Goal: Task Accomplishment & Management: Manage account settings

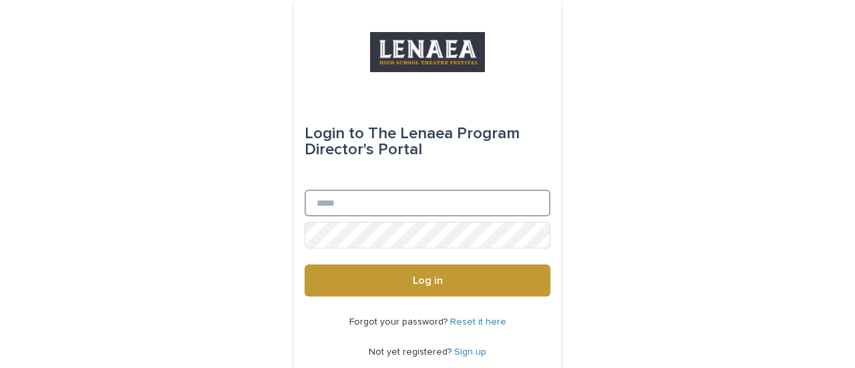
click at [325, 208] on input "Email" at bounding box center [428, 203] width 246 height 27
click at [305, 265] on button "Log in" at bounding box center [428, 281] width 246 height 32
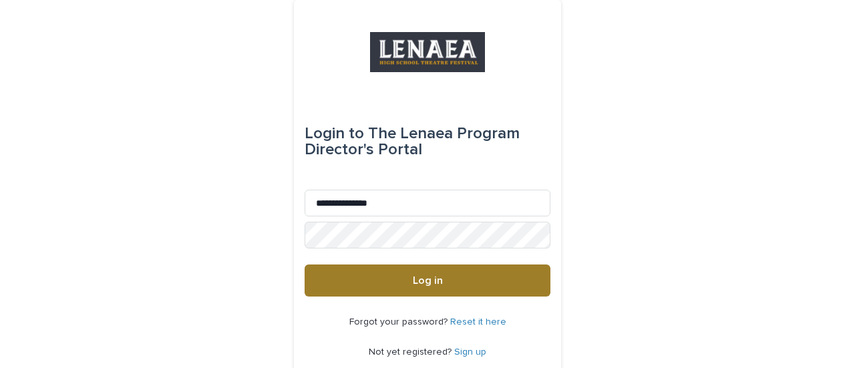
click at [420, 281] on span "Log in" at bounding box center [428, 280] width 30 height 11
click at [413, 283] on span "Log in" at bounding box center [428, 280] width 30 height 11
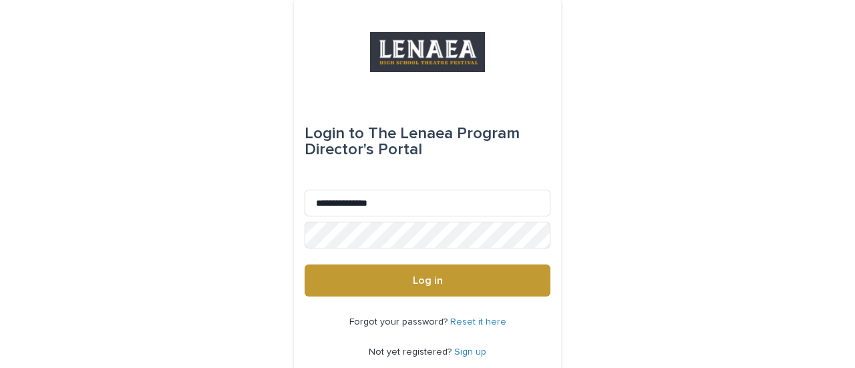
scroll to position [69, 0]
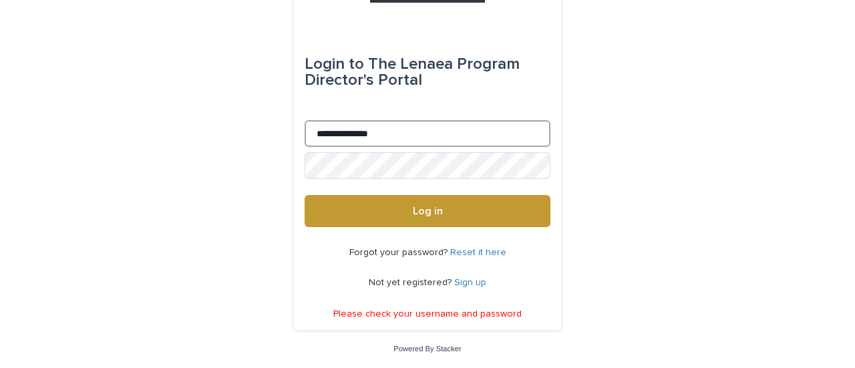
click at [347, 133] on input "**********" at bounding box center [428, 133] width 246 height 27
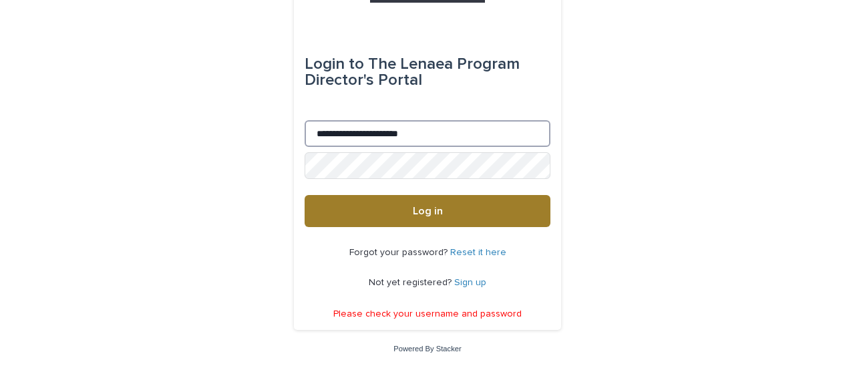
type input "**********"
click at [413, 214] on span "Log in" at bounding box center [428, 211] width 30 height 11
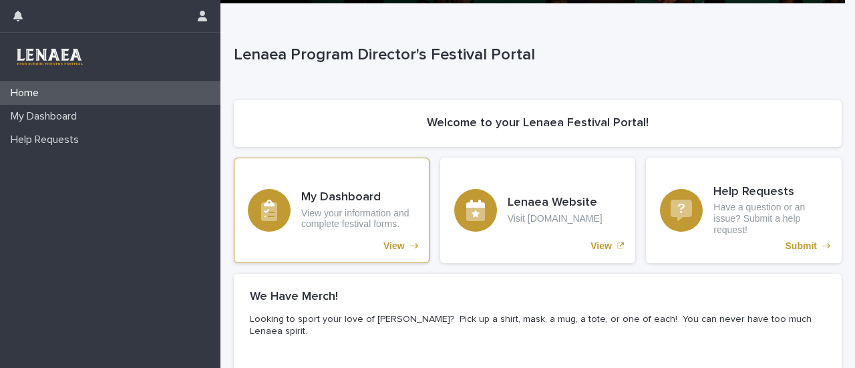
scroll to position [129, 0]
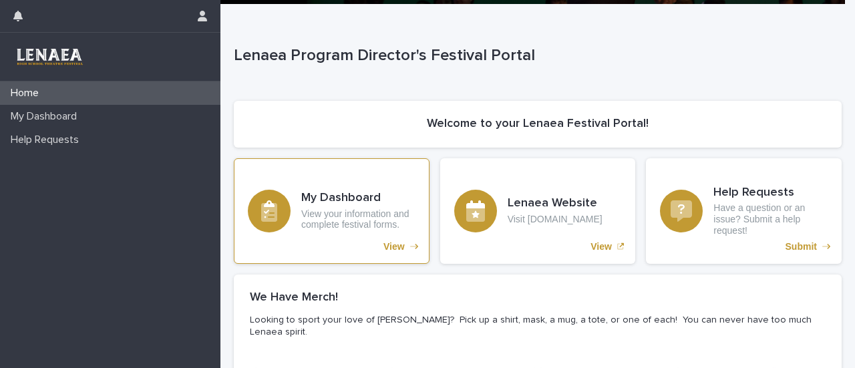
click at [390, 247] on p "View" at bounding box center [394, 246] width 21 height 11
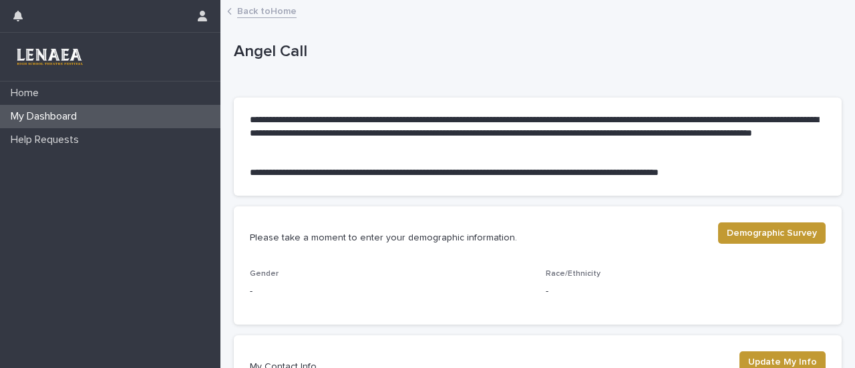
click at [261, 11] on link "Back to Home" at bounding box center [266, 10] width 59 height 15
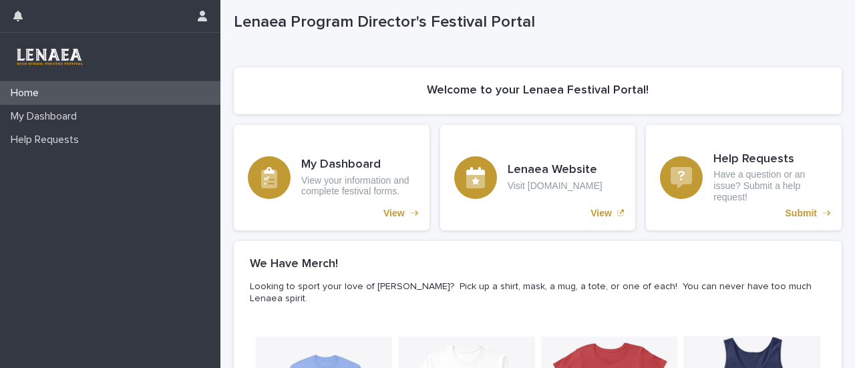
scroll to position [163, 0]
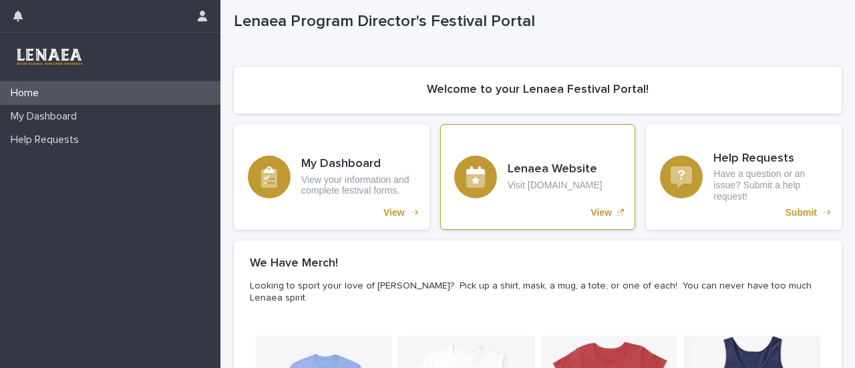
click at [603, 210] on p "View" at bounding box center [601, 212] width 21 height 11
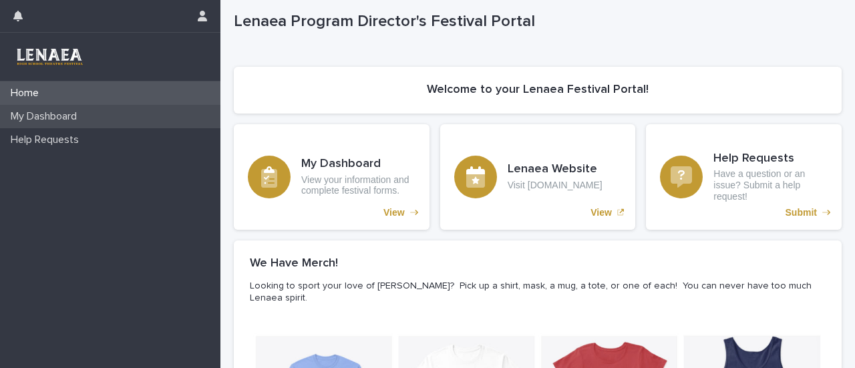
click at [58, 121] on p "My Dashboard" at bounding box center [46, 116] width 82 height 13
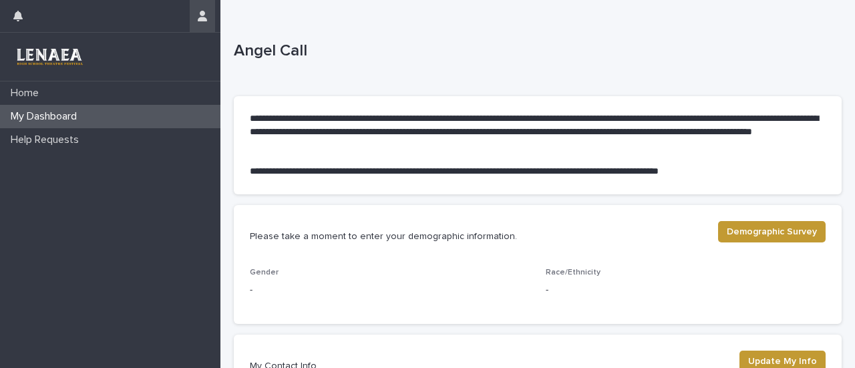
click at [203, 17] on icon "button" at bounding box center [202, 16] width 9 height 11
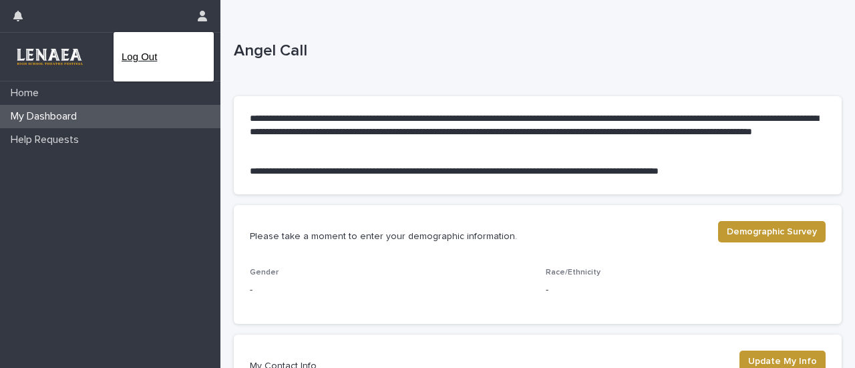
click at [146, 49] on p "Log Out" at bounding box center [164, 56] width 84 height 23
